Goal: Task Accomplishment & Management: Use online tool/utility

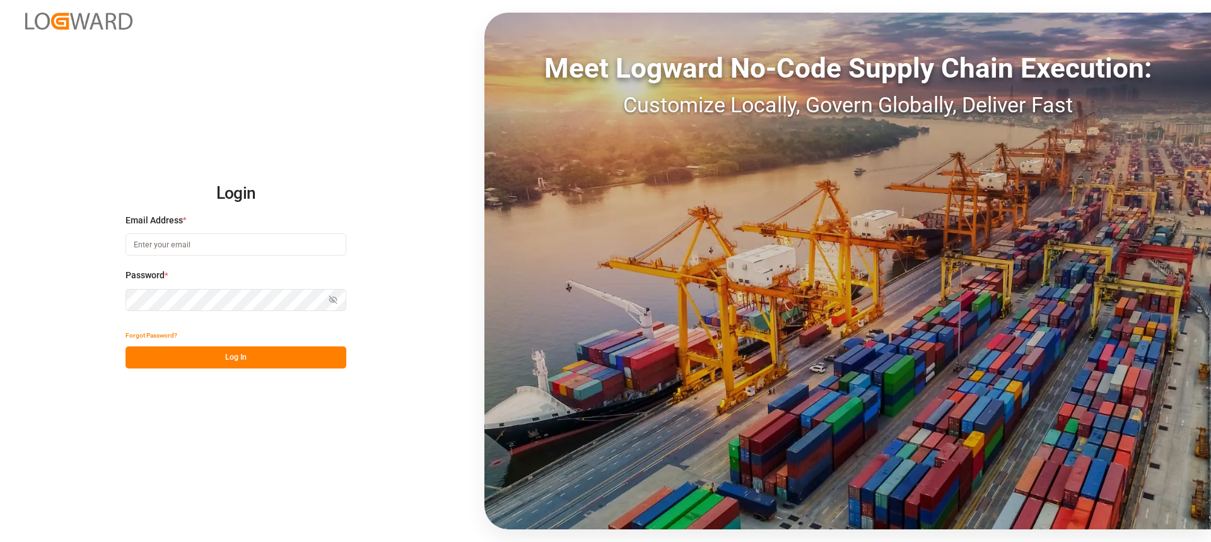
type input "[PERSON_NAME][EMAIL_ADDRESS][PERSON_NAME][DOMAIN_NAME]"
click at [257, 365] on button "Log In" at bounding box center [235, 357] width 221 height 22
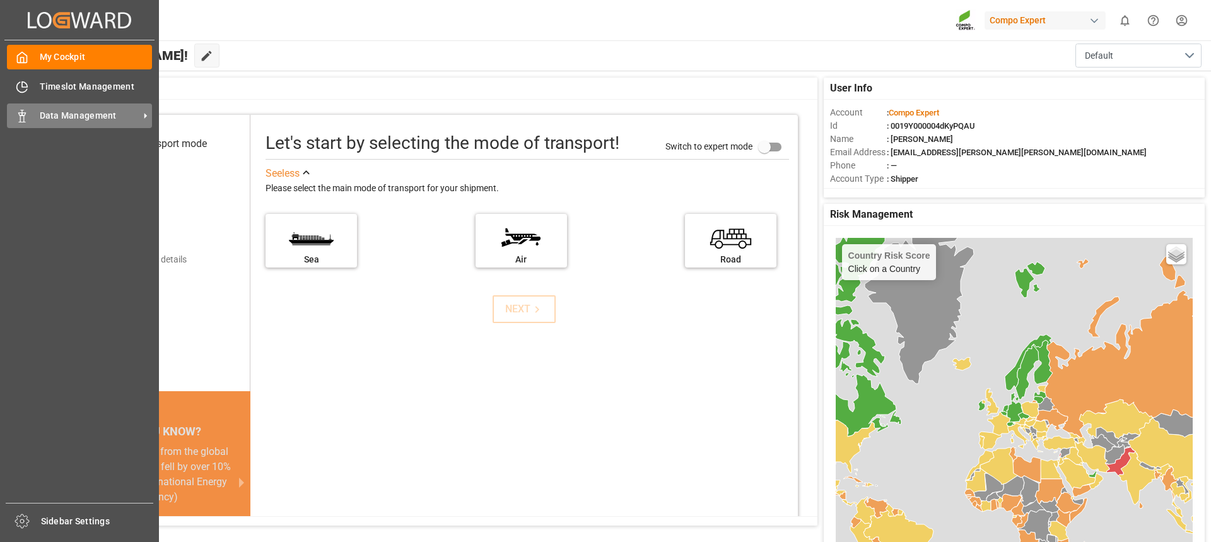
click at [40, 112] on span "Data Management" at bounding box center [90, 115] width 100 height 13
click at [50, 112] on span "Data Management" at bounding box center [90, 115] width 100 height 13
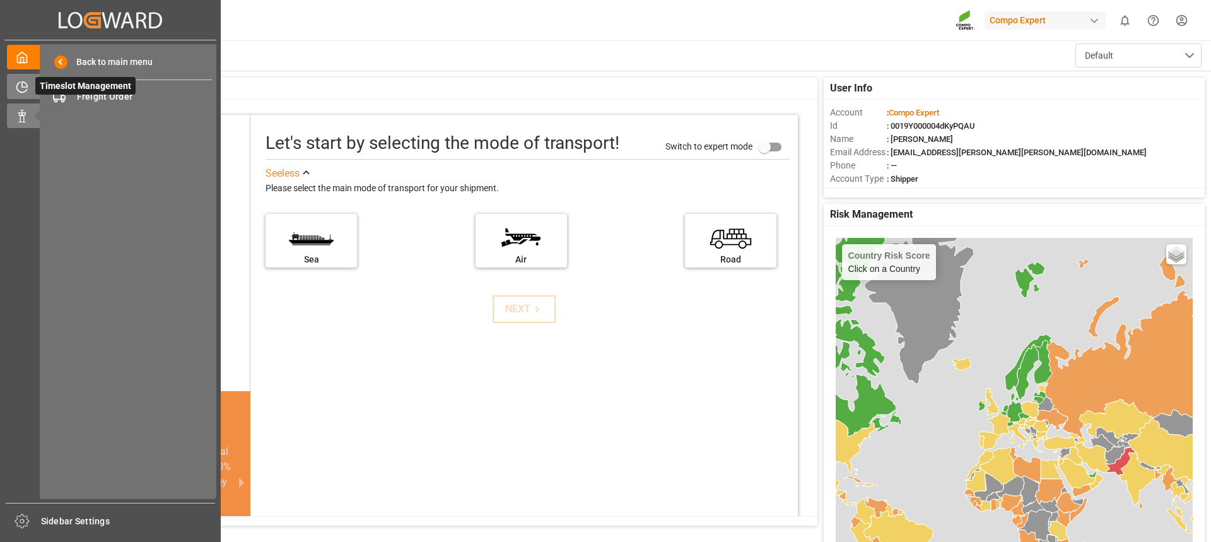
click at [18, 84] on icon at bounding box center [22, 87] width 13 height 13
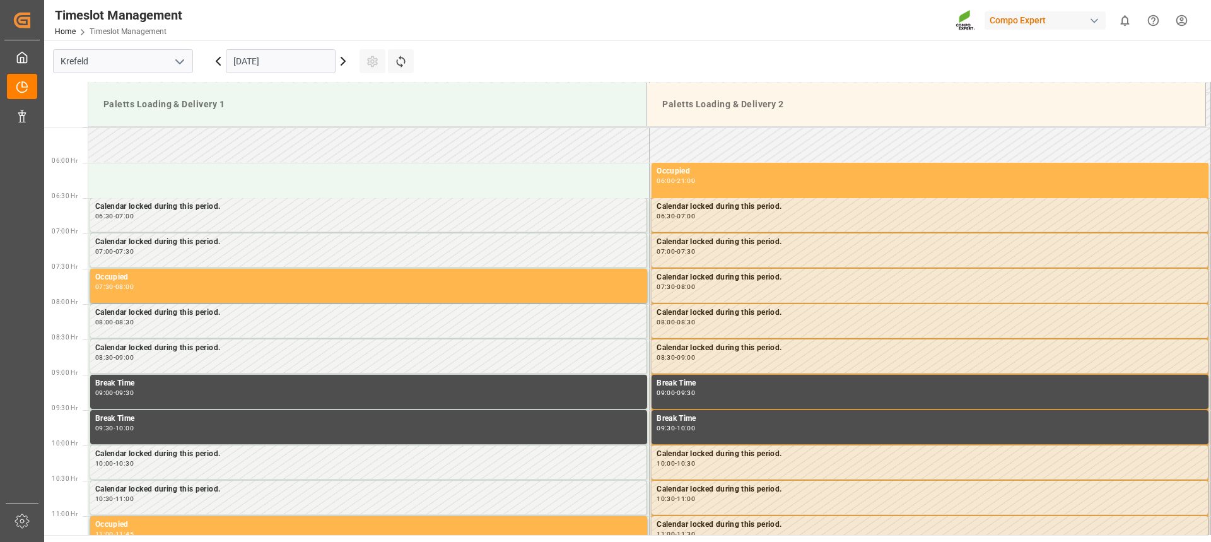
scroll to position [415, 0]
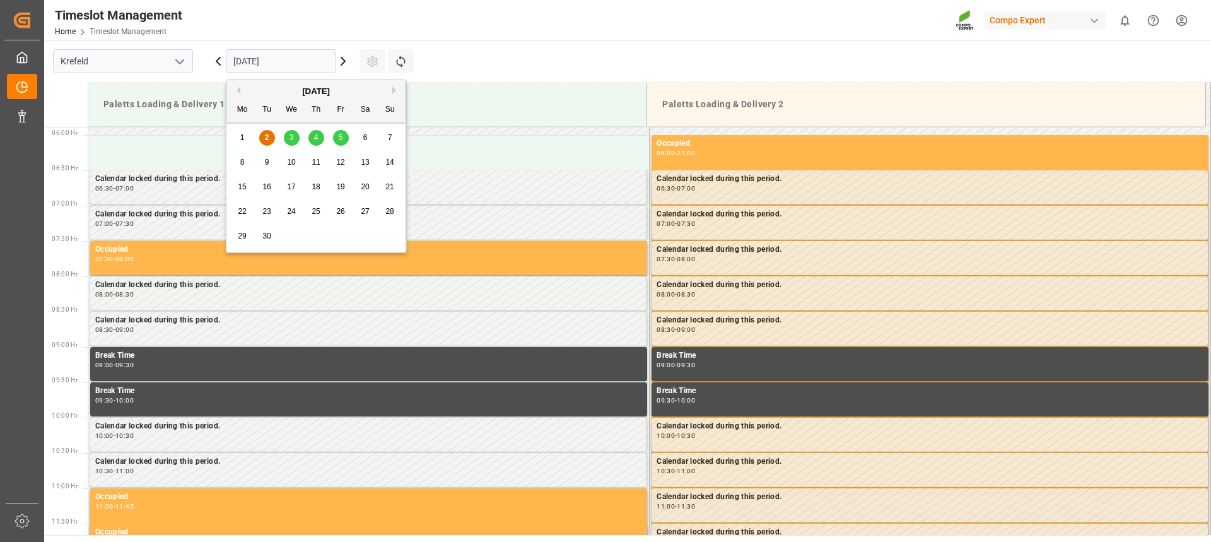
click at [246, 65] on input "[DATE]" at bounding box center [281, 61] width 110 height 24
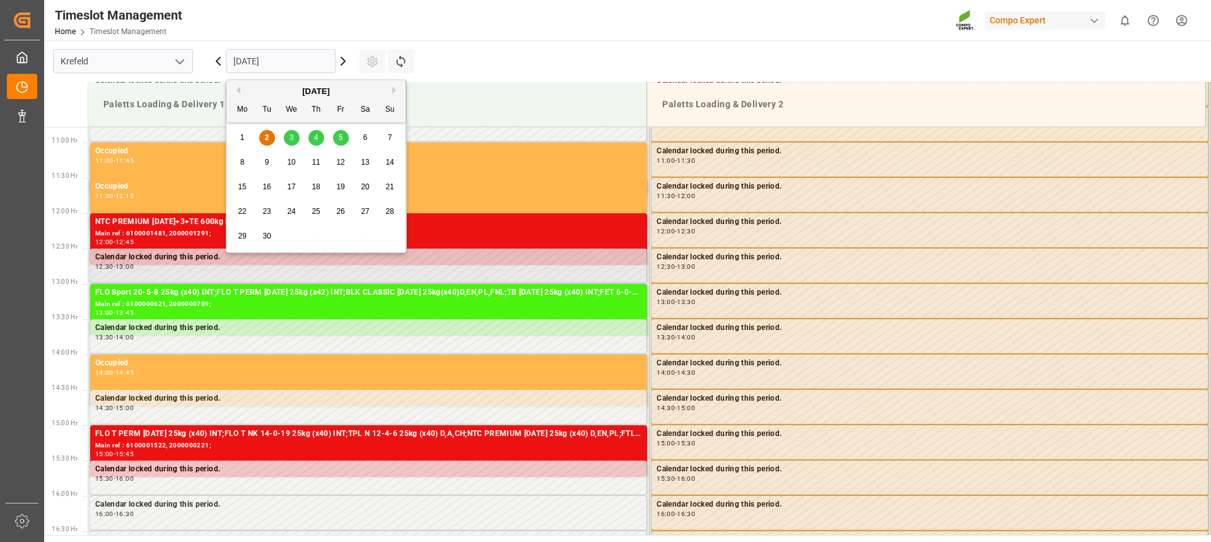
scroll to position [731, 0]
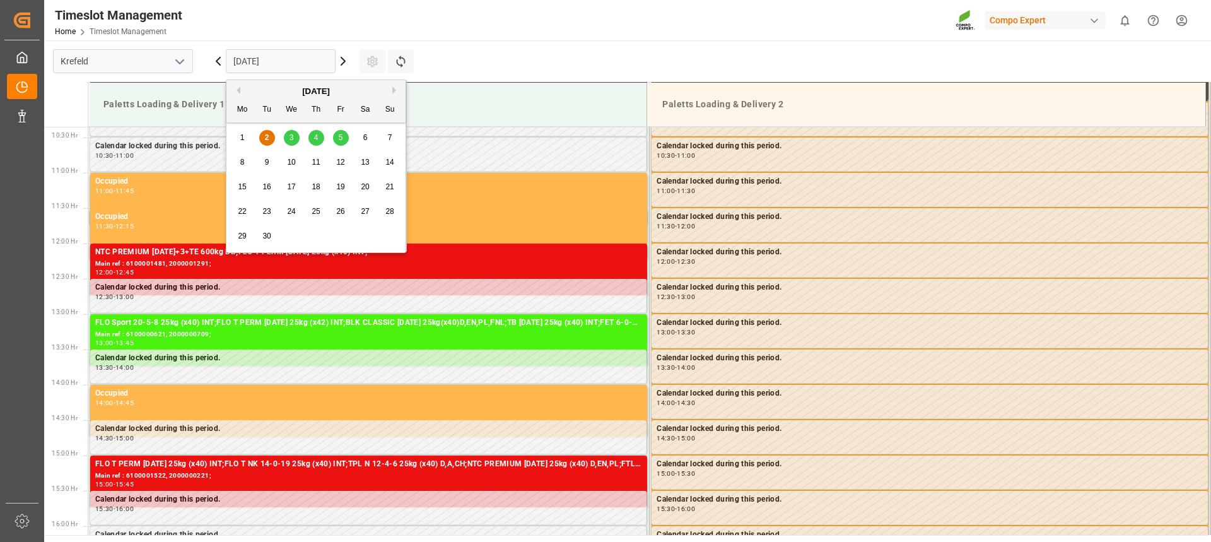
click at [288, 145] on div "3" at bounding box center [292, 138] width 16 height 15
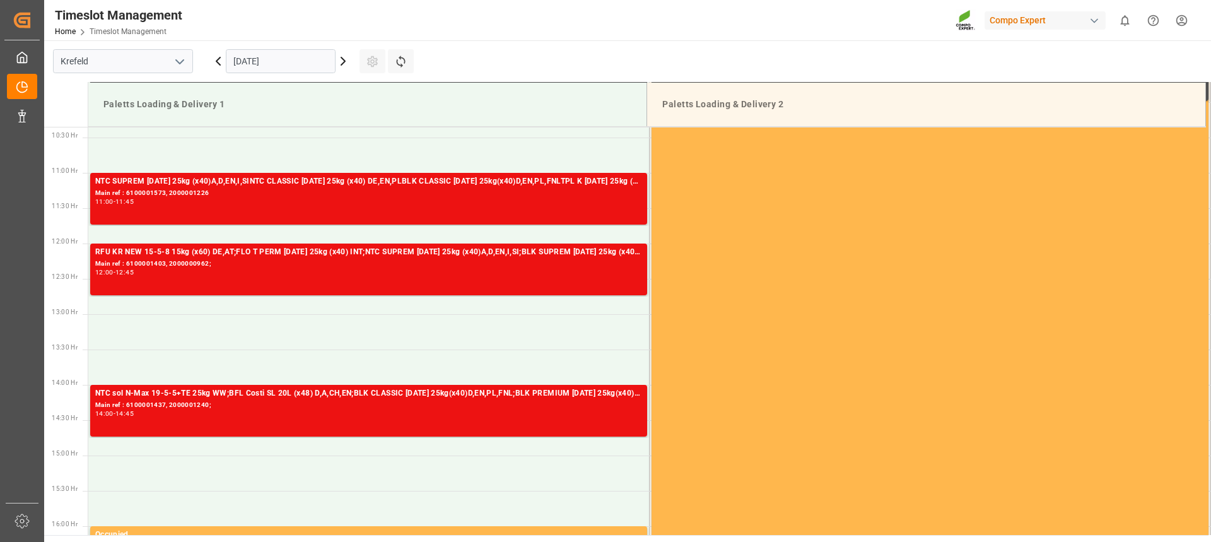
click at [241, 54] on input "[DATE]" at bounding box center [281, 61] width 110 height 24
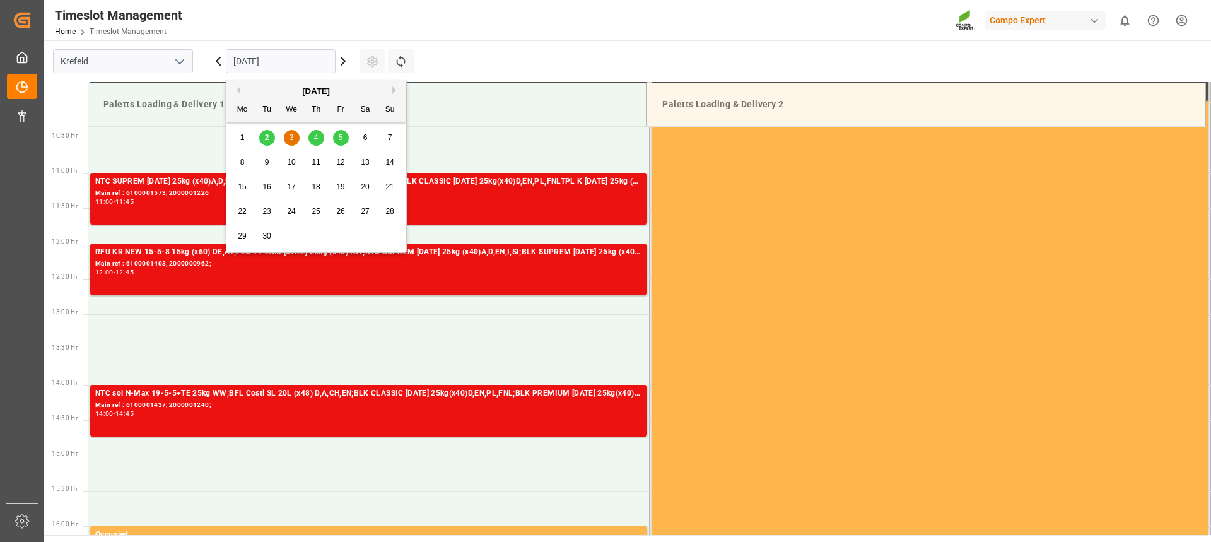
click at [268, 136] on span "2" at bounding box center [267, 137] width 4 height 9
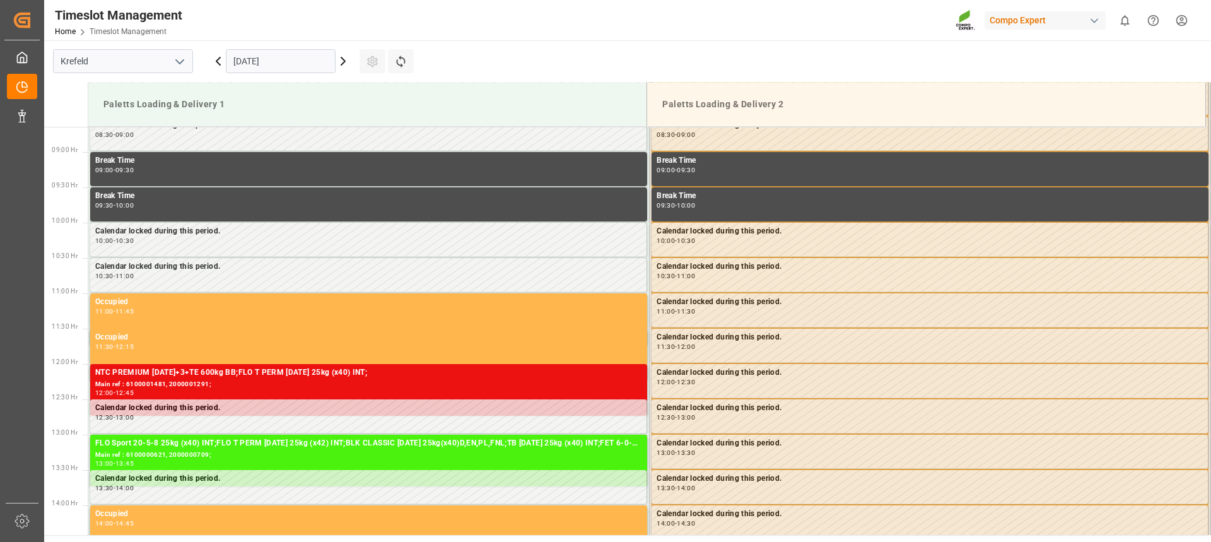
scroll to position [610, 0]
click at [286, 57] on input "[DATE]" at bounding box center [281, 61] width 110 height 24
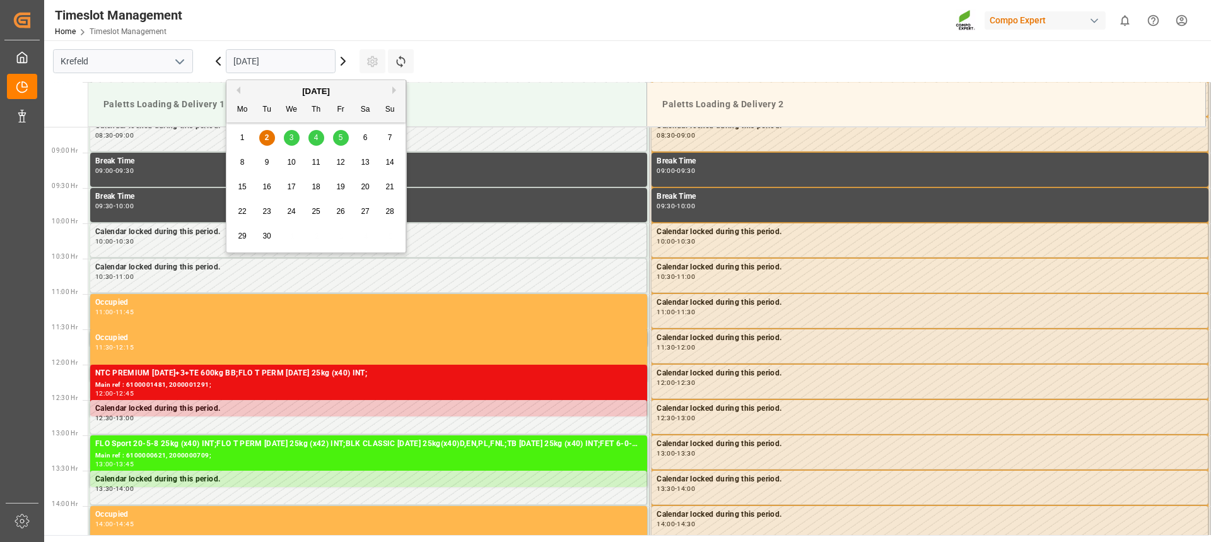
click at [291, 139] on span "3" at bounding box center [291, 137] width 4 height 9
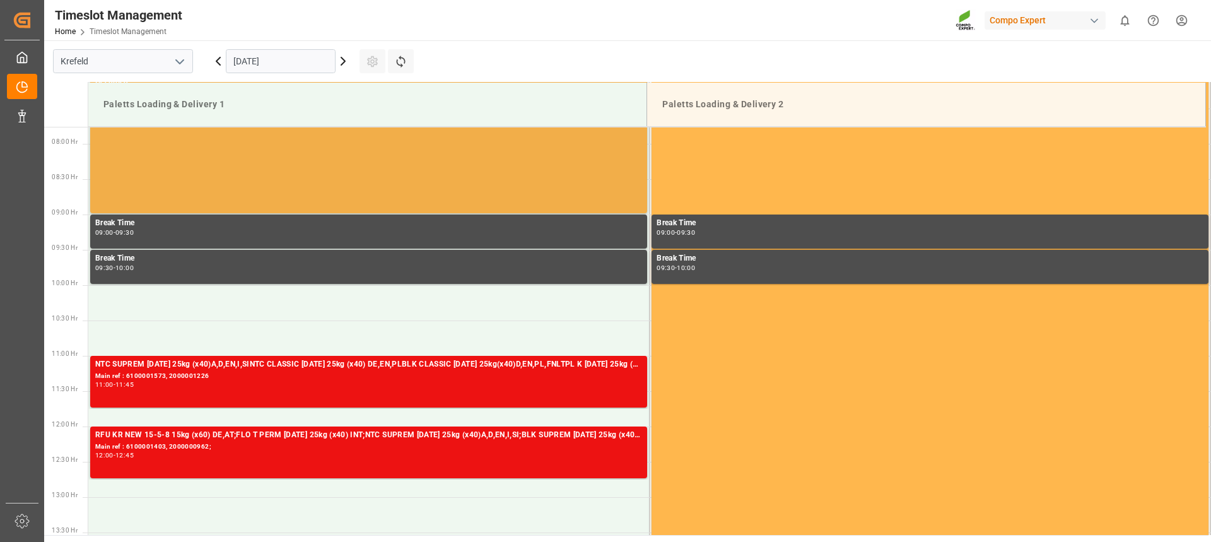
scroll to position [479, 0]
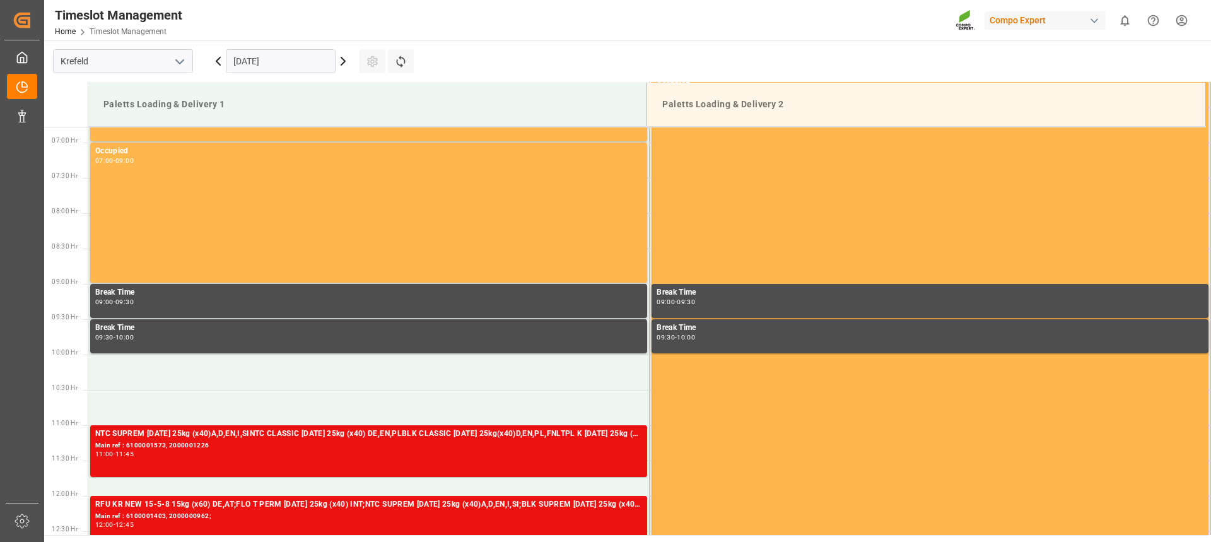
click at [216, 61] on icon at bounding box center [218, 61] width 4 height 8
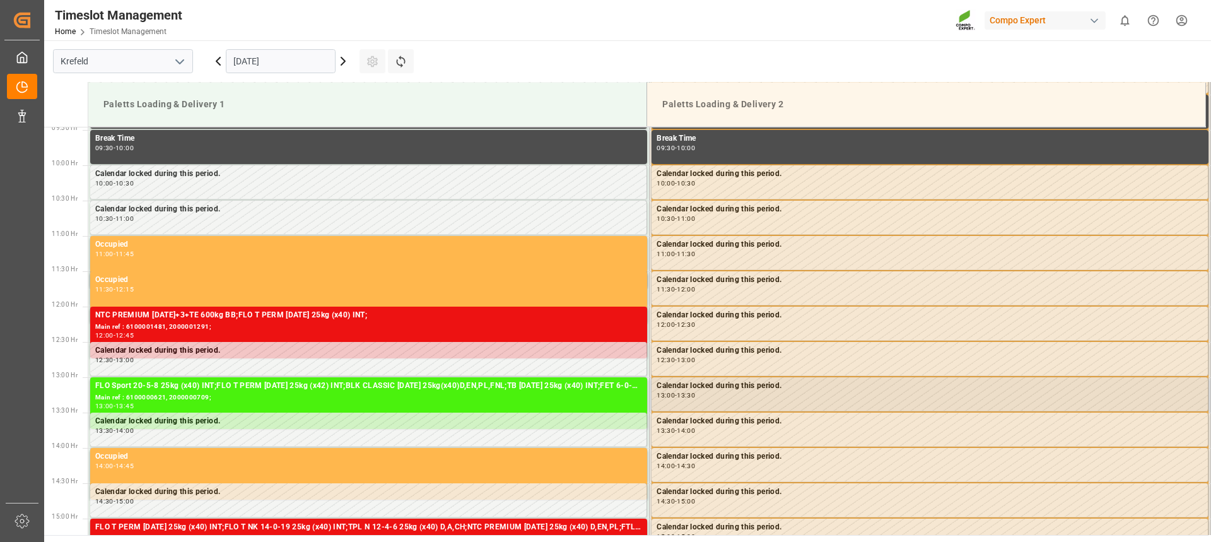
scroll to position [731, 0]
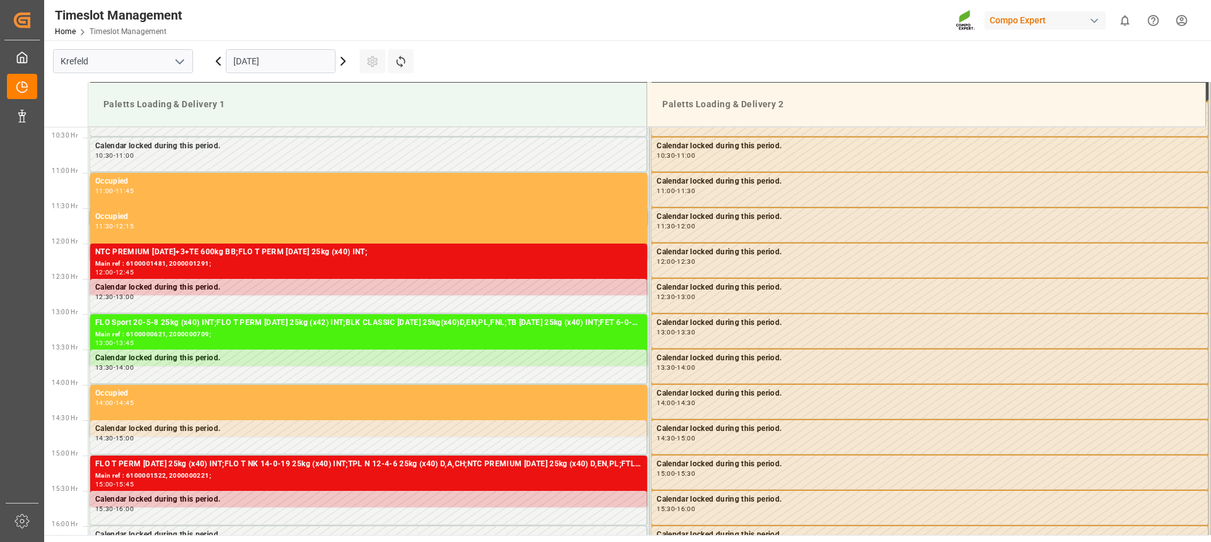
click at [805, 56] on main "[GEOGRAPHIC_DATA] [DATE] Settings Refresh Time Slots Paletts Loading & Delivery…" at bounding box center [626, 287] width 1164 height 494
click at [342, 68] on icon at bounding box center [342, 61] width 15 height 15
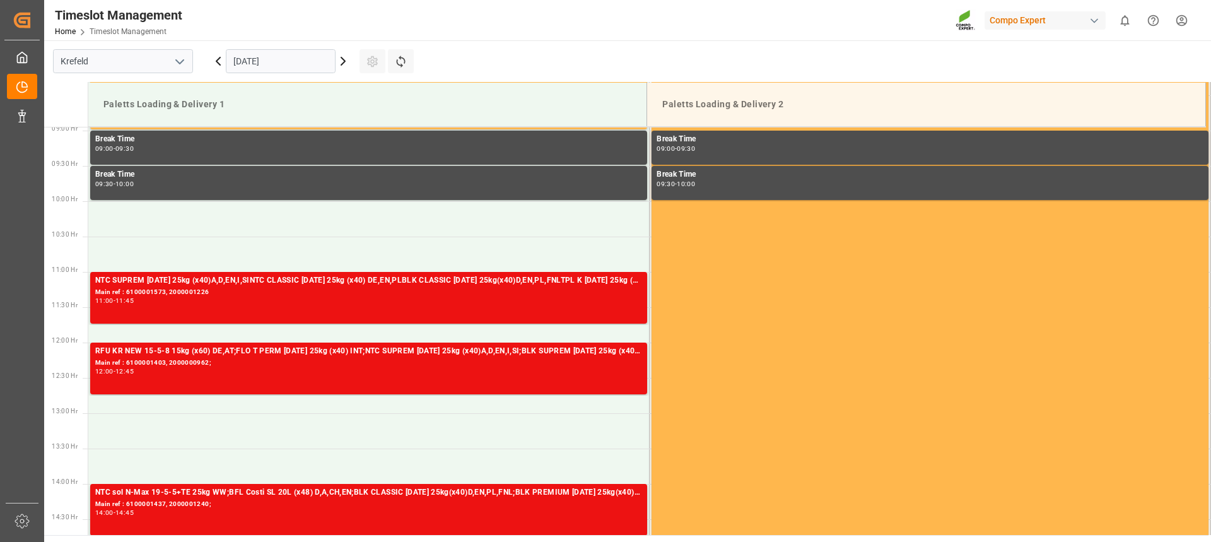
scroll to position [612, 0]
